Goal: Find specific page/section: Find specific page/section

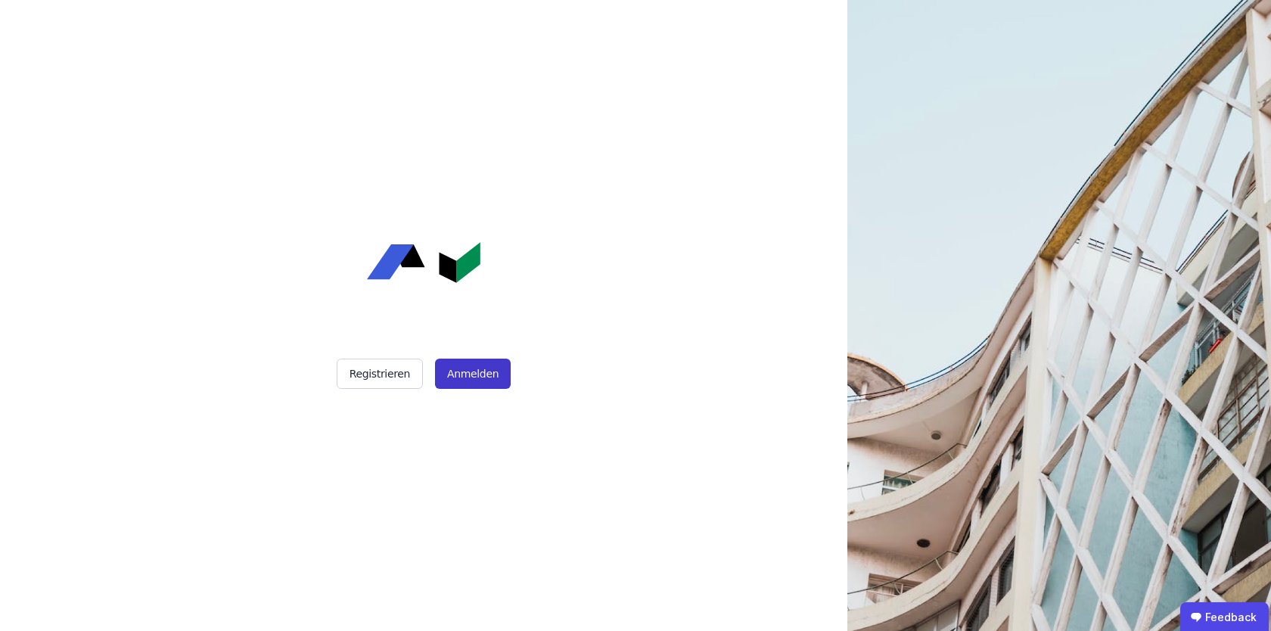
click at [490, 364] on button "Anmelden" at bounding box center [473, 374] width 76 height 30
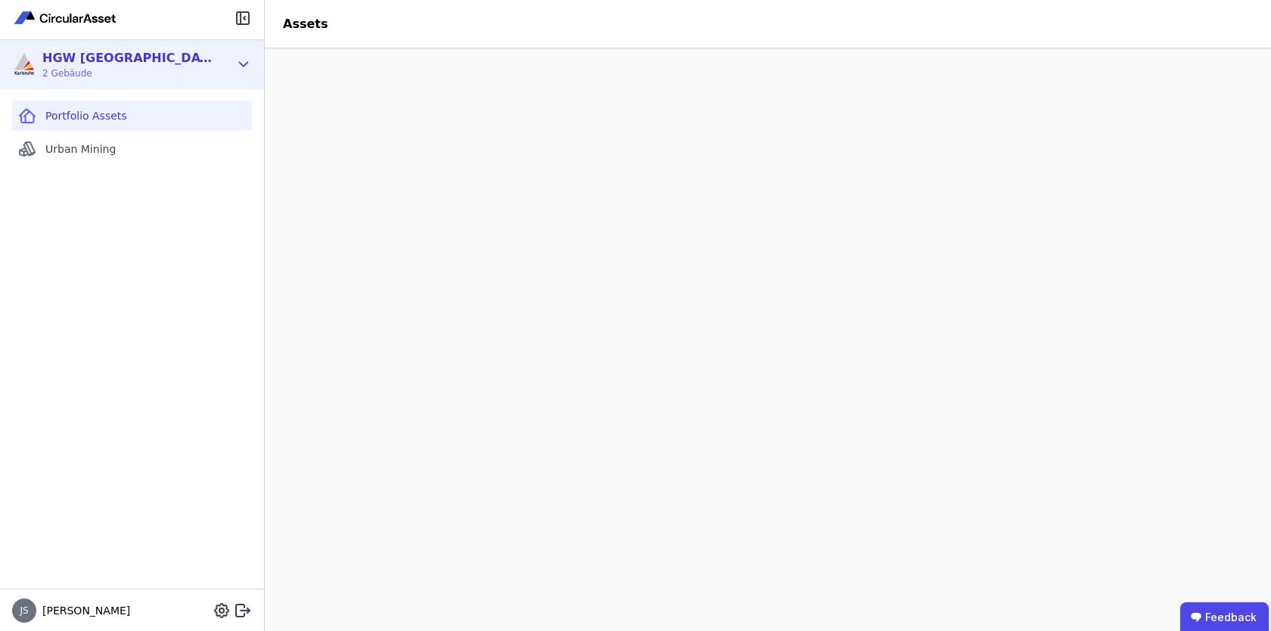
click at [226, 61] on div "HGW Karlsruhe 2 Gebäude" at bounding box center [120, 64] width 217 height 30
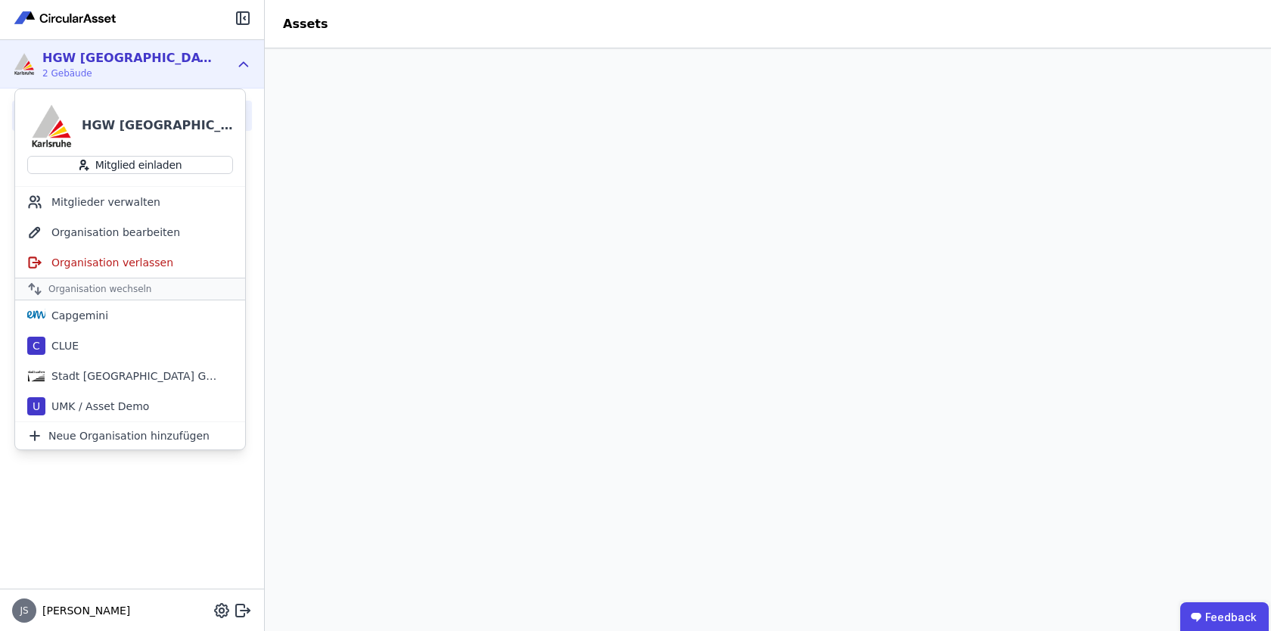
click at [244, 61] on icon at bounding box center [243, 64] width 17 height 18
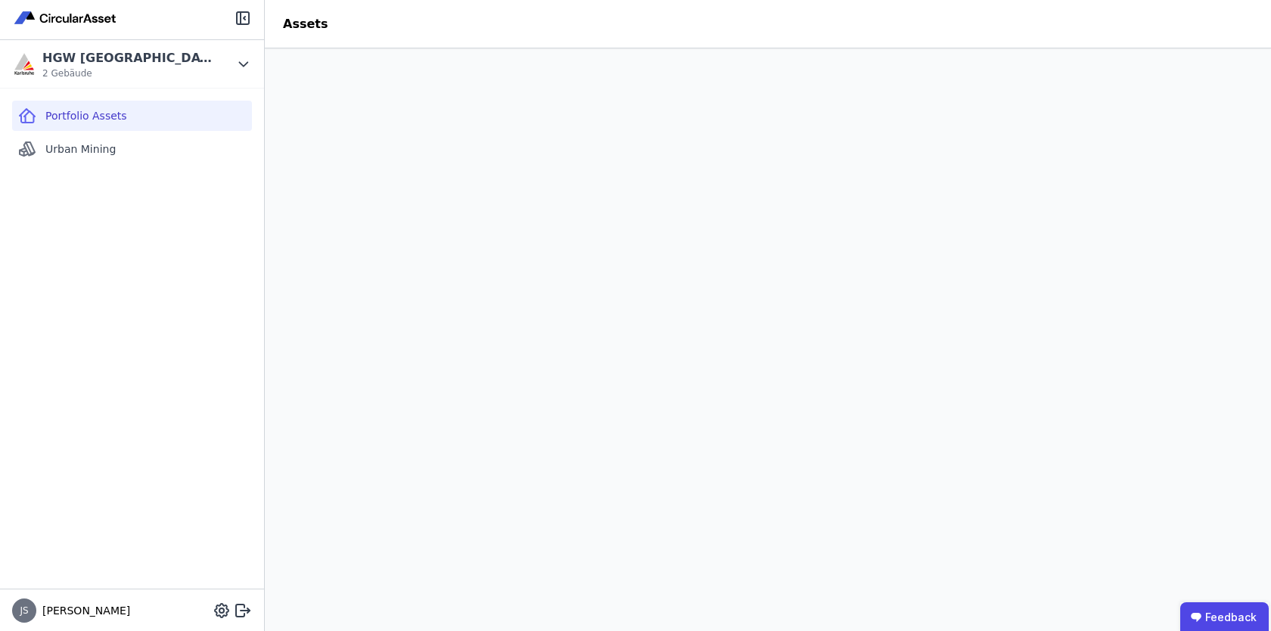
click at [366, 28] on header "Assets" at bounding box center [768, 24] width 1006 height 48
